Goal: Information Seeking & Learning: Find specific fact

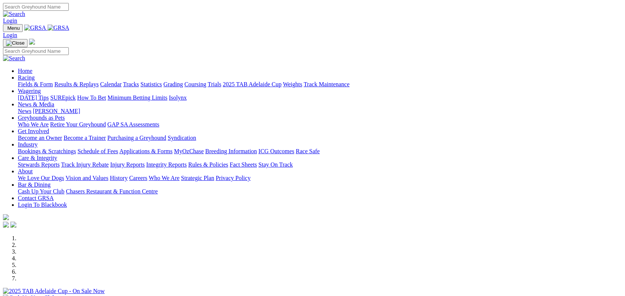
click at [187, 161] on link "Integrity Reports" at bounding box center [166, 164] width 41 height 6
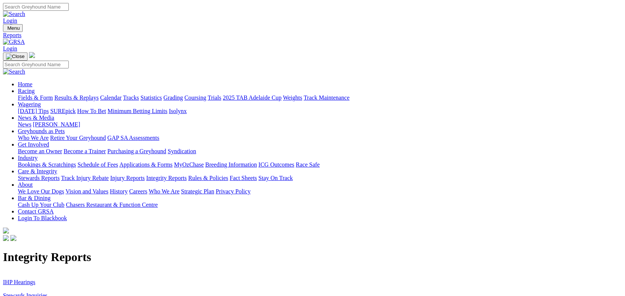
click at [48, 292] on link "Stewards Inquiries" at bounding box center [25, 295] width 45 height 6
